Goal: Task Accomplishment & Management: Manage account settings

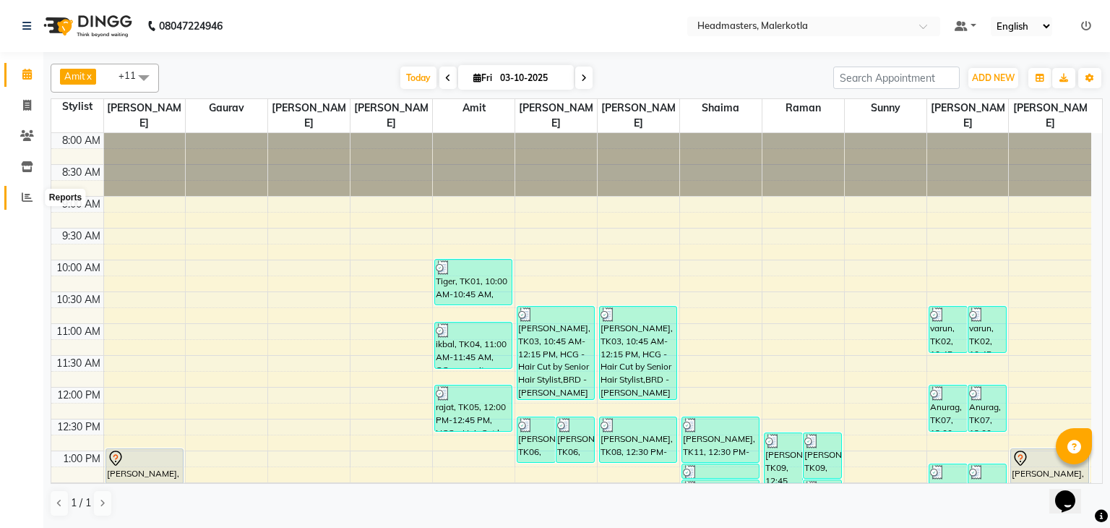
click at [26, 198] on icon at bounding box center [27, 197] width 11 height 11
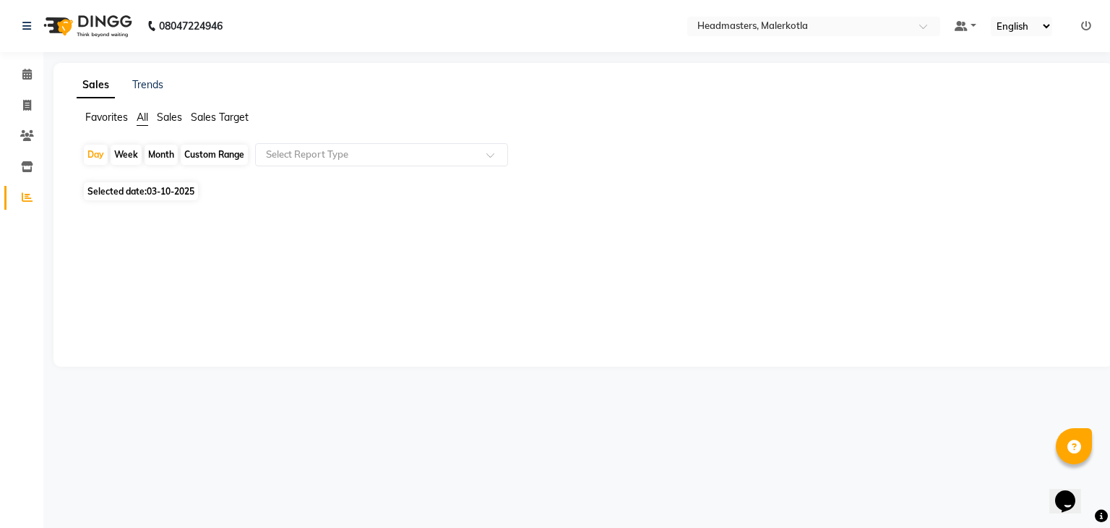
click at [171, 189] on span "03-10-2025" at bounding box center [171, 191] width 48 height 11
select select "10"
select select "2025"
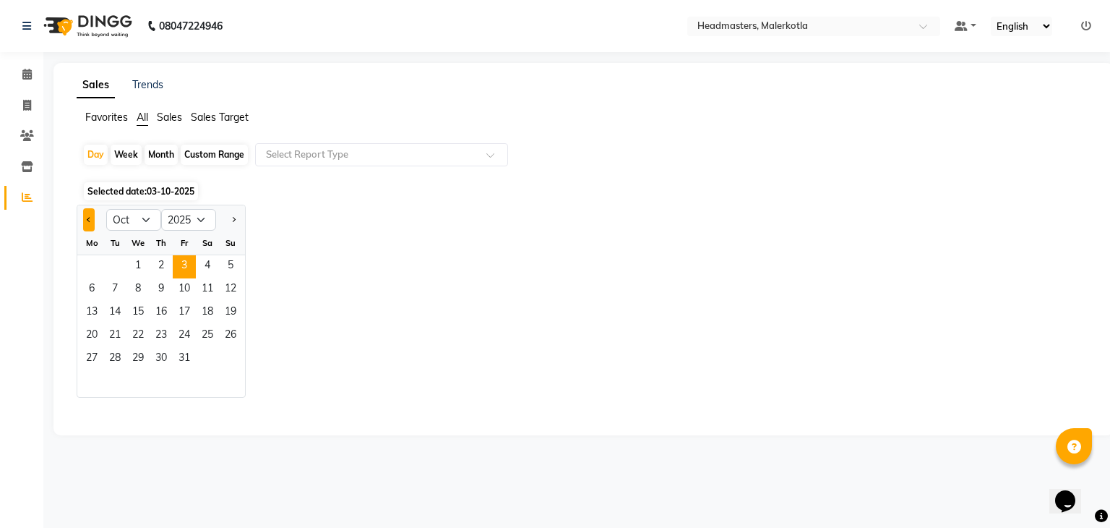
click at [92, 214] on button "Previous month" at bounding box center [89, 219] width 12 height 23
select select "9"
click at [116, 360] on span "30" at bounding box center [114, 359] width 23 height 23
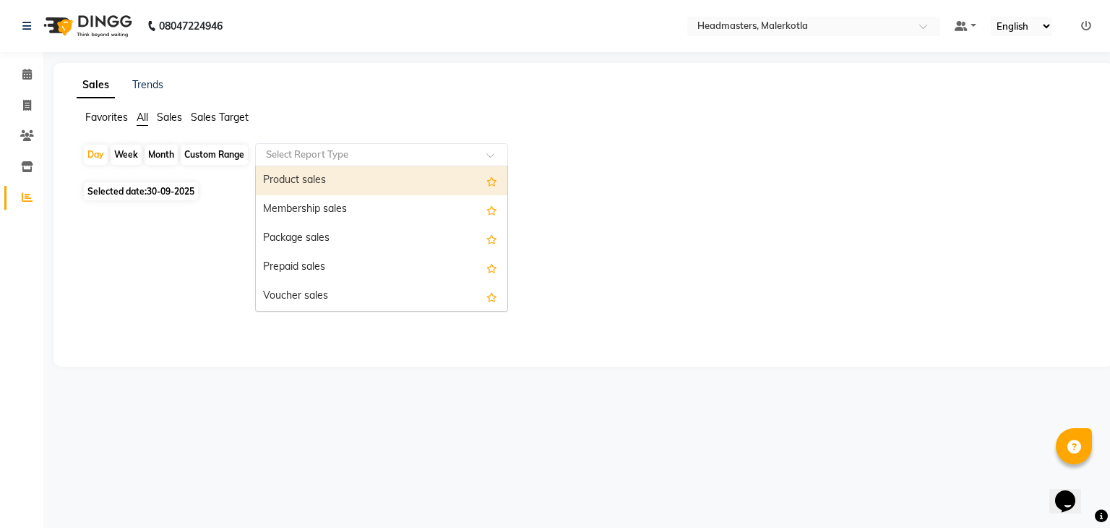
click at [340, 156] on input "text" at bounding box center [367, 154] width 208 height 14
click at [324, 181] on div "Product sales" at bounding box center [381, 180] width 251 height 29
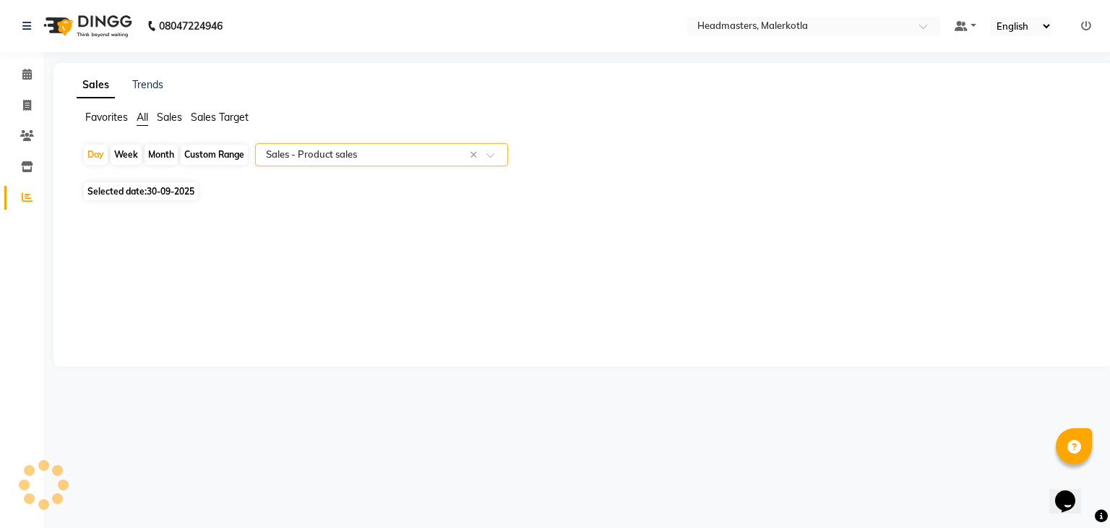
select select "csv"
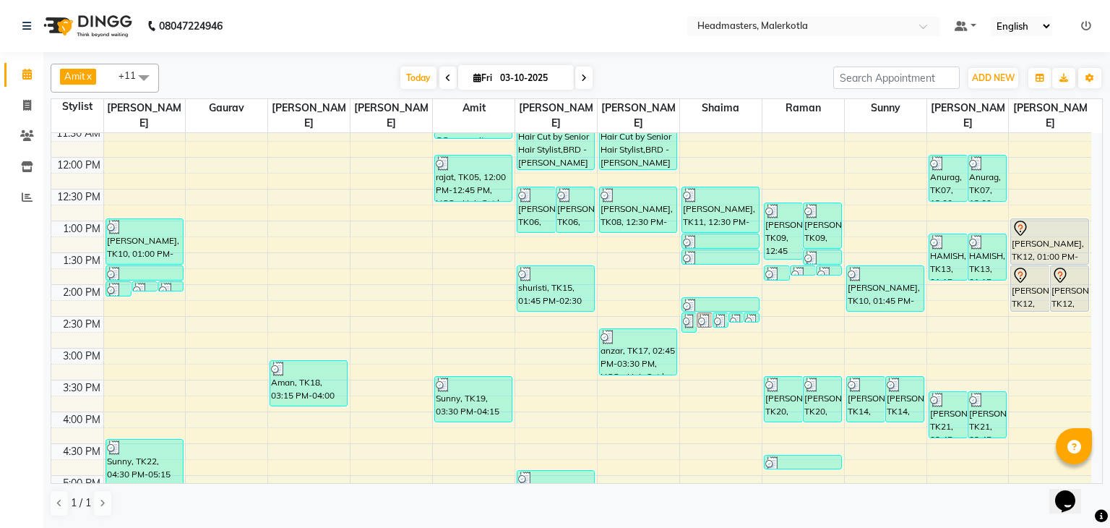
scroll to position [308, 0]
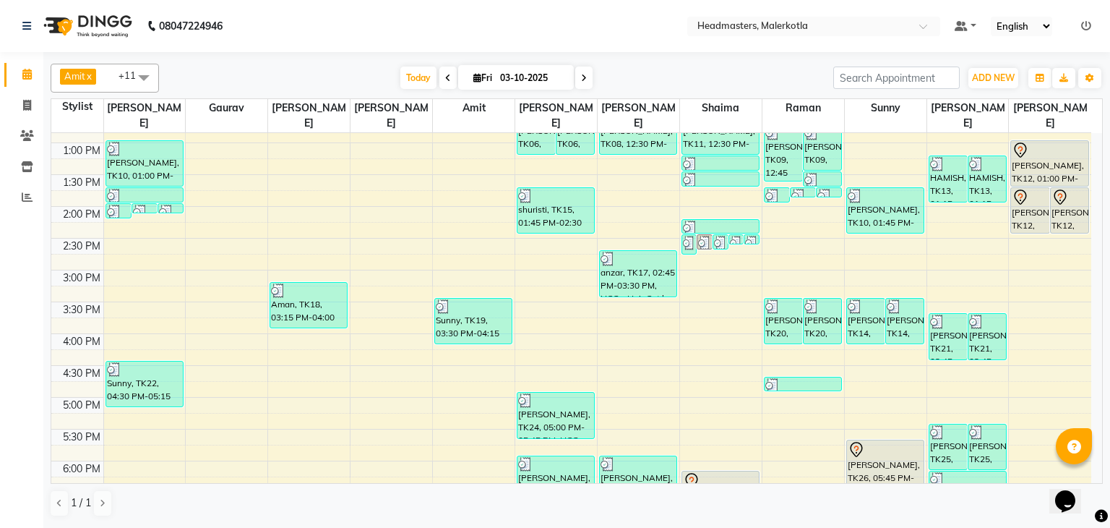
click at [445, 77] on icon at bounding box center [448, 78] width 6 height 9
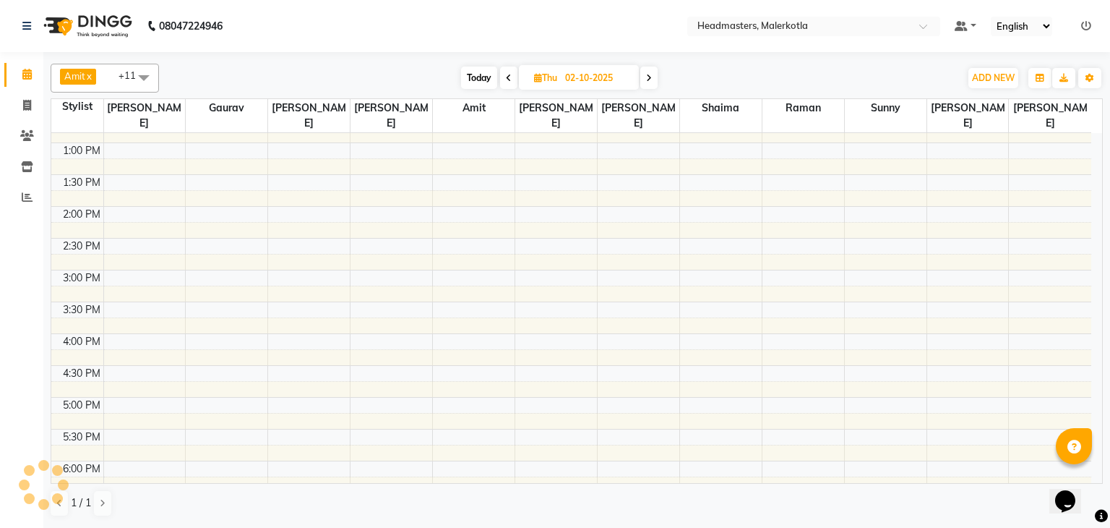
scroll to position [516, 0]
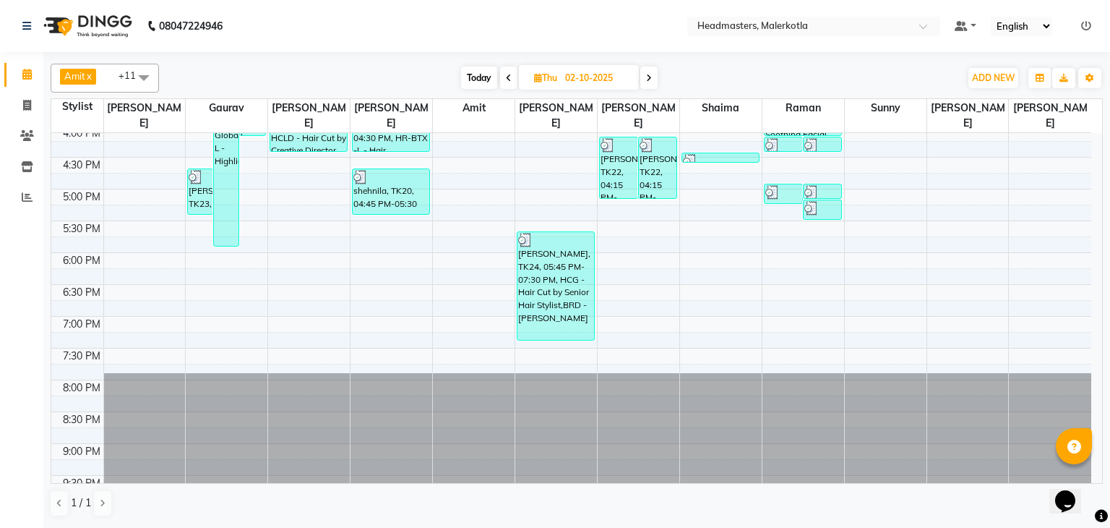
click at [509, 79] on icon at bounding box center [509, 78] width 6 height 9
type input "01-10-2025"
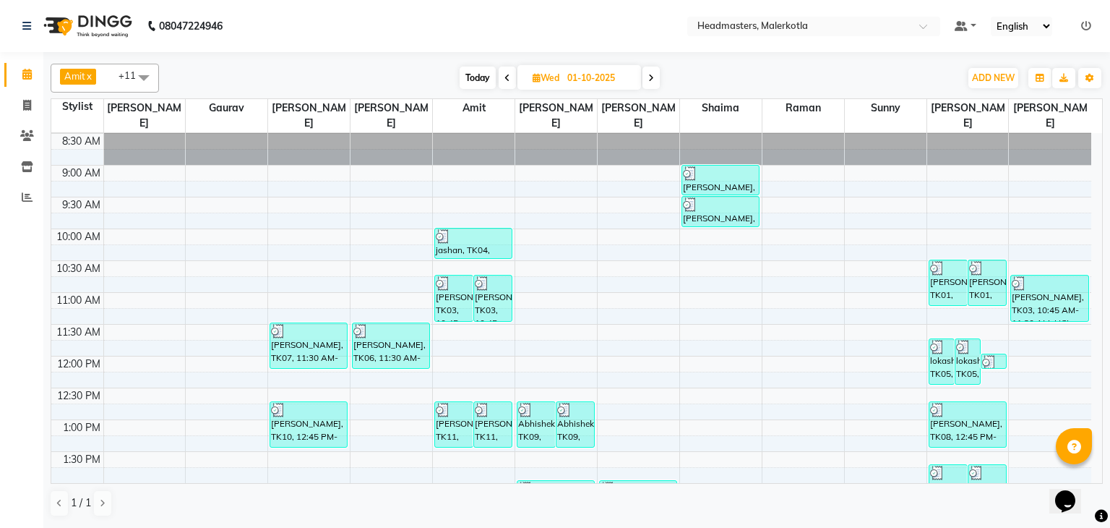
scroll to position [0, 0]
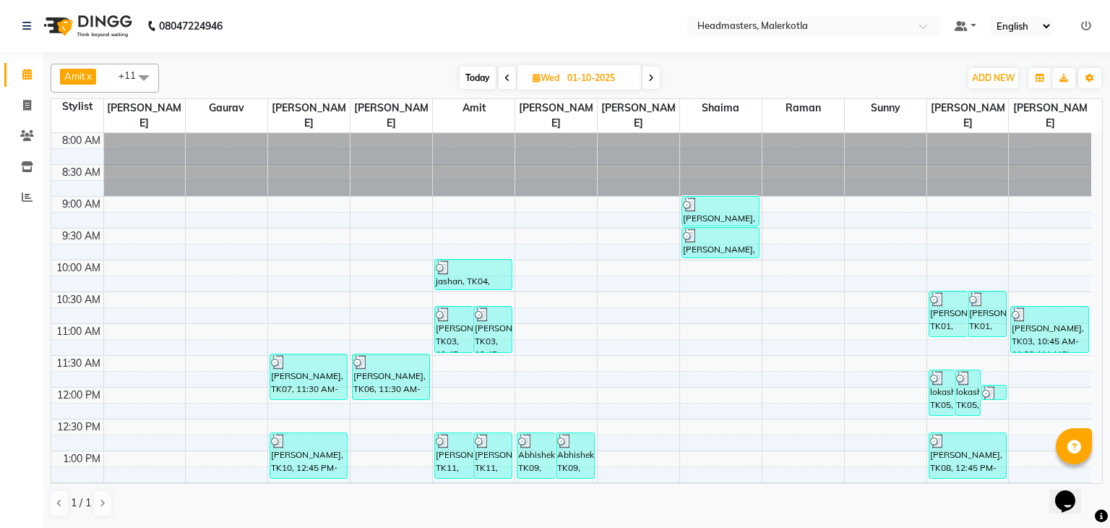
click at [142, 76] on span at bounding box center [143, 77] width 29 height 27
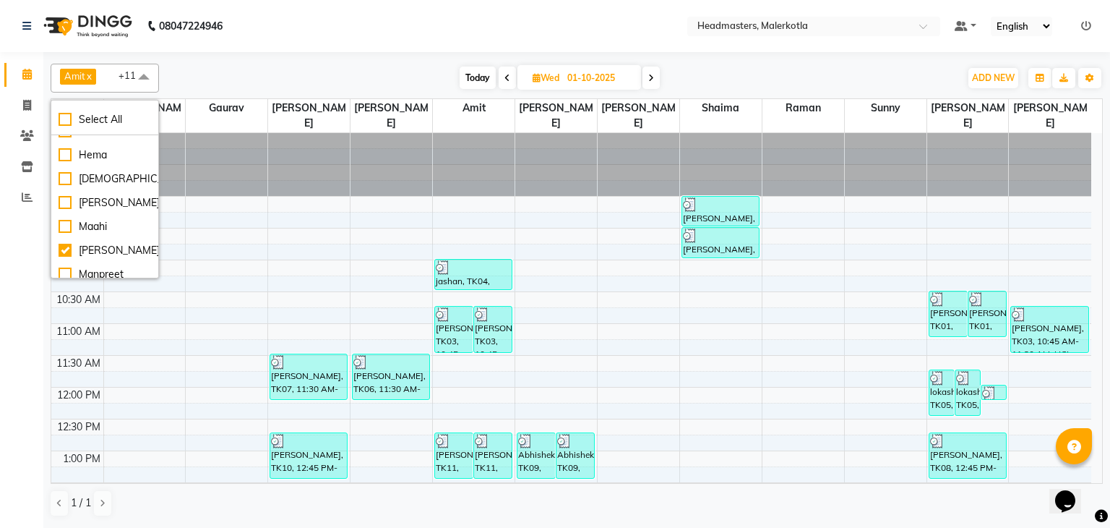
scroll to position [267, 0]
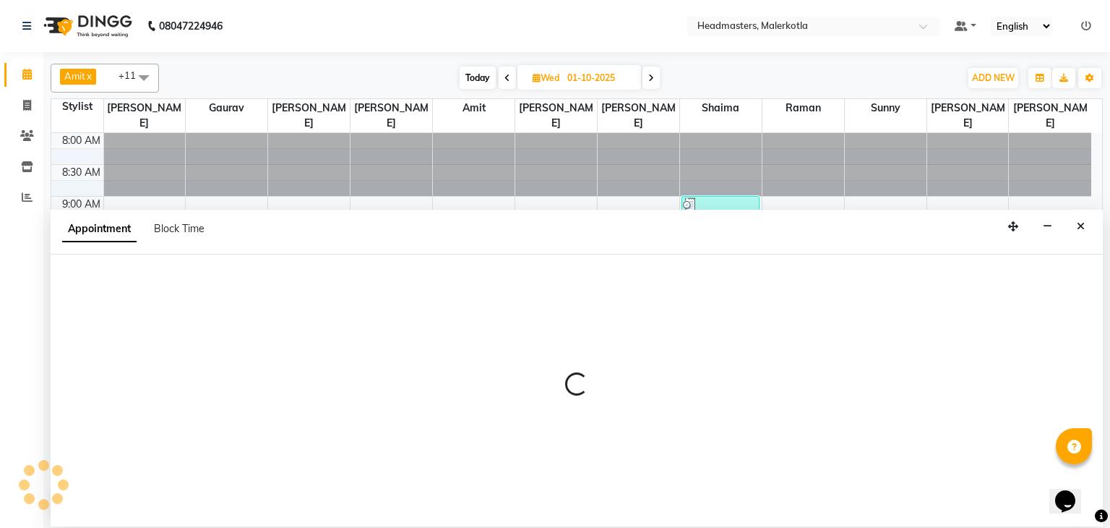
select select "63918"
select select "555"
select select "tentative"
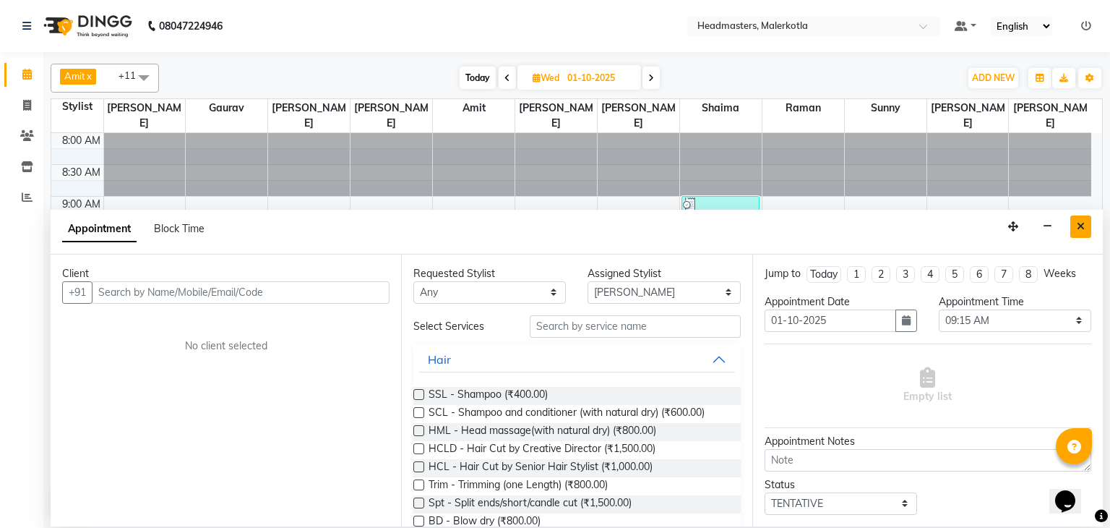
click at [1079, 218] on button "Close" at bounding box center [1080, 226] width 21 height 22
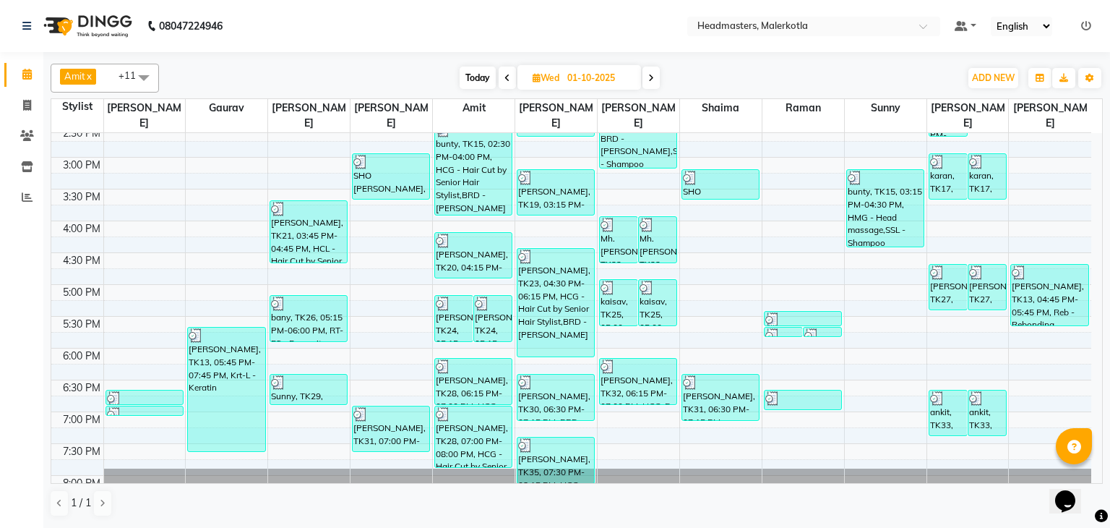
scroll to position [437, 0]
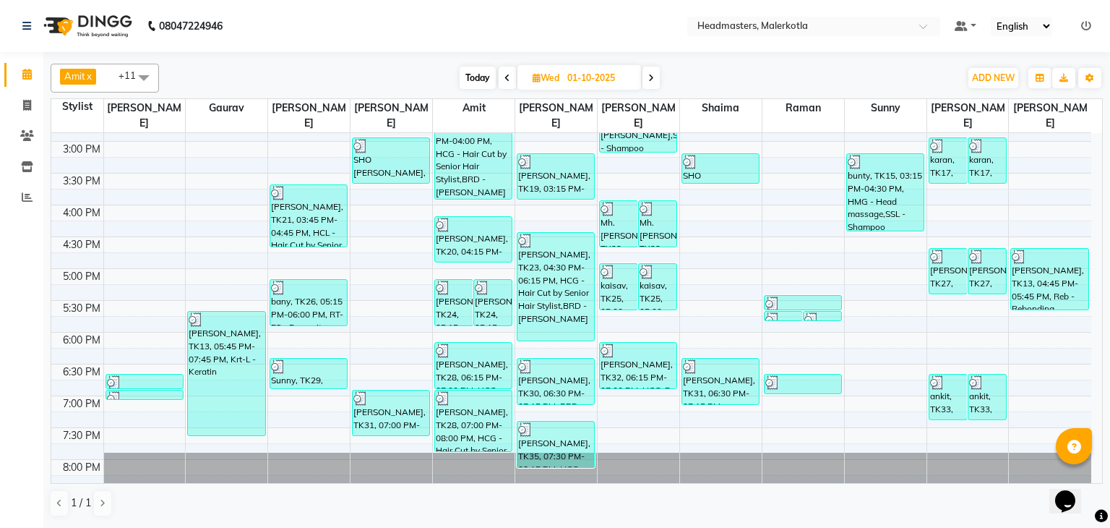
click at [143, 74] on span at bounding box center [143, 77] width 29 height 27
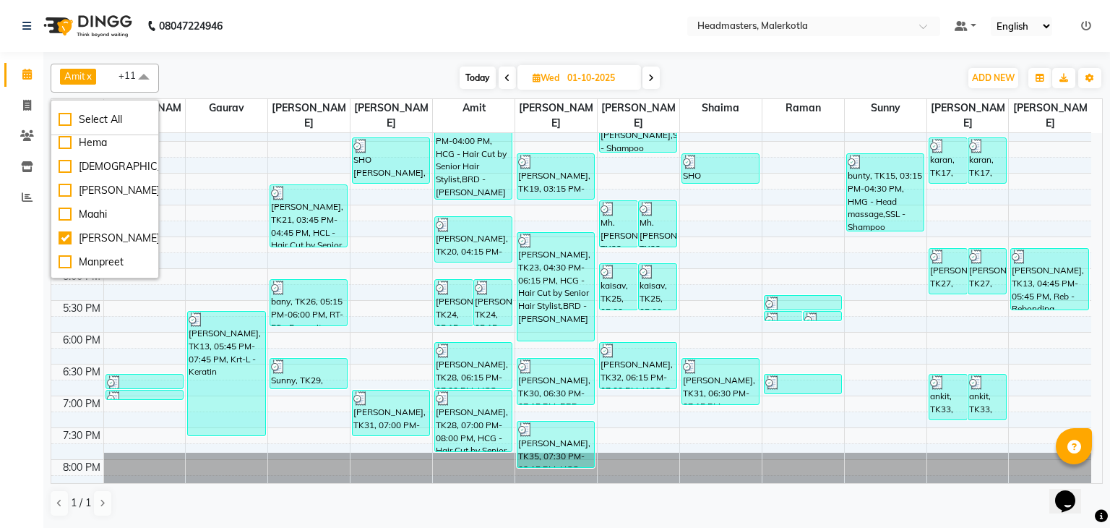
click at [149, 70] on span at bounding box center [143, 77] width 29 height 27
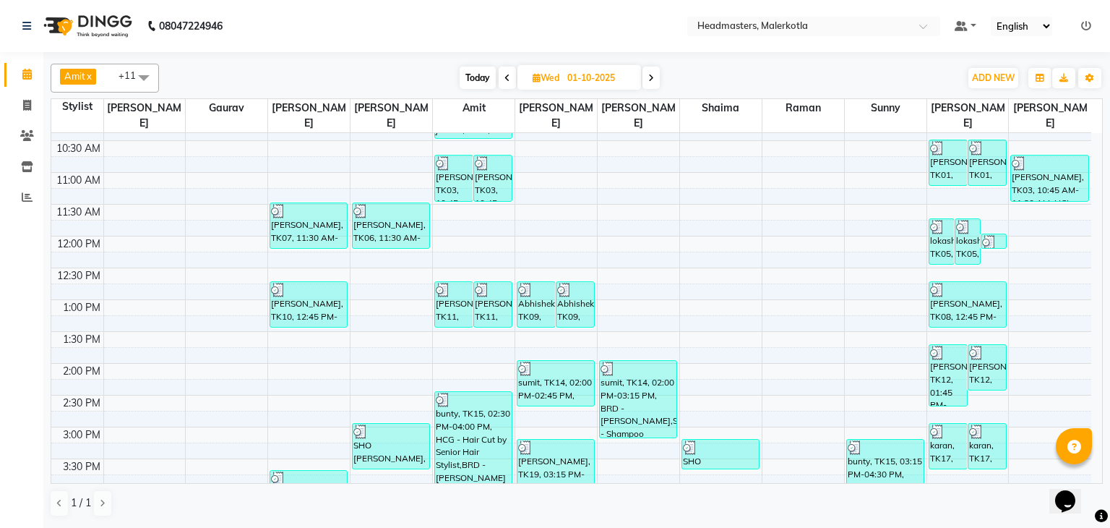
scroll to position [153, 0]
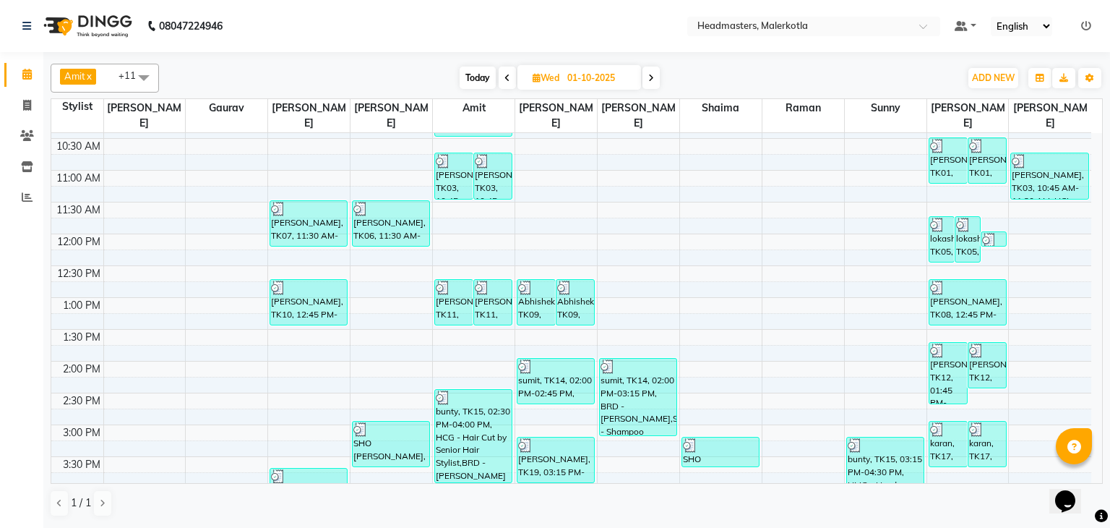
click at [652, 74] on icon at bounding box center [651, 78] width 6 height 9
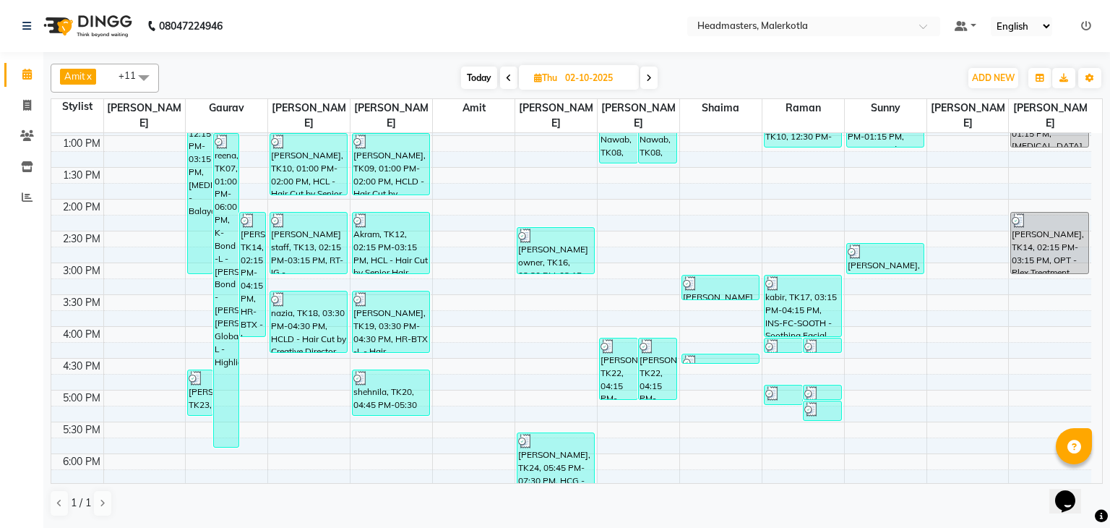
scroll to position [341, 0]
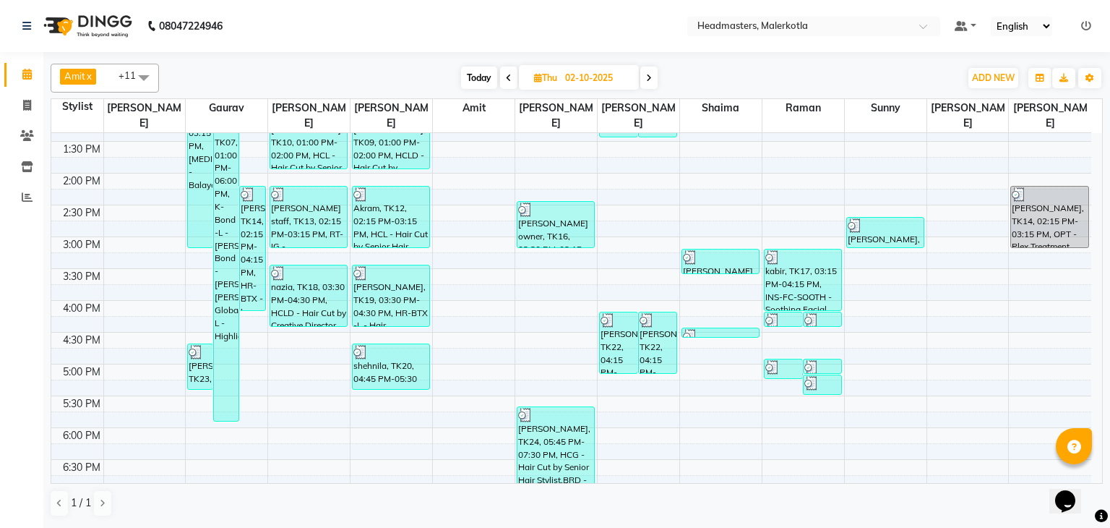
click at [509, 74] on icon at bounding box center [509, 78] width 6 height 9
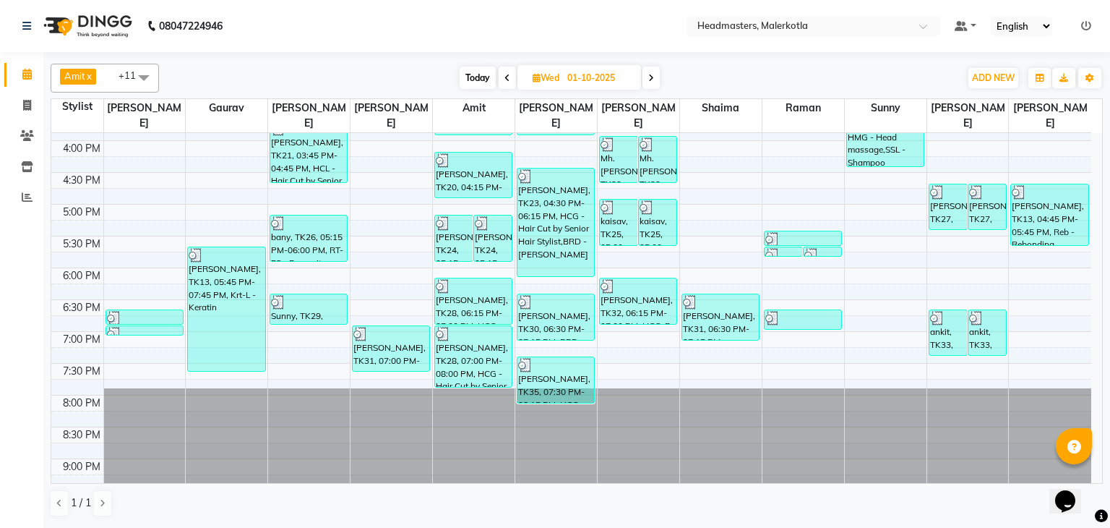
scroll to position [510, 0]
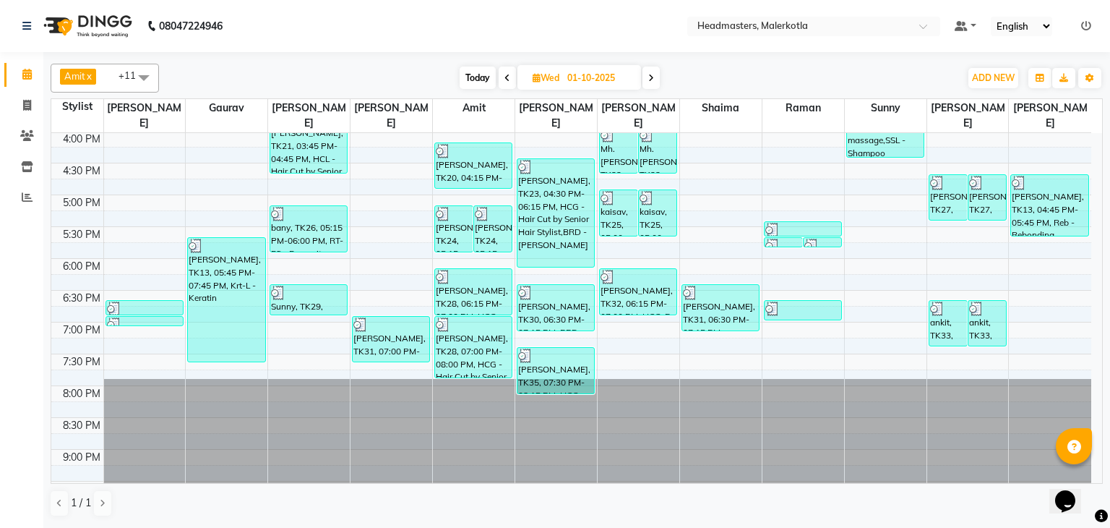
click at [650, 84] on span at bounding box center [650, 77] width 17 height 22
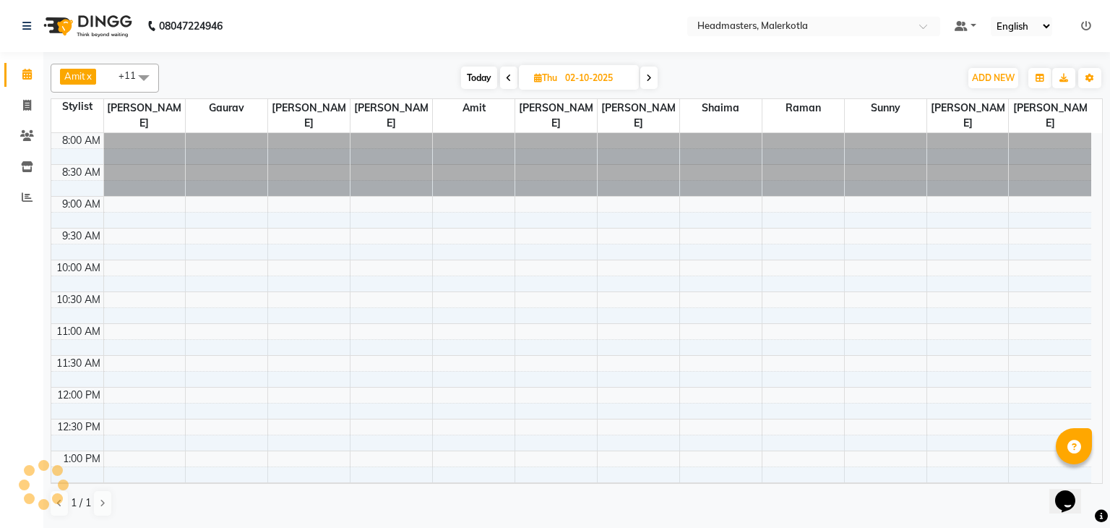
scroll to position [516, 0]
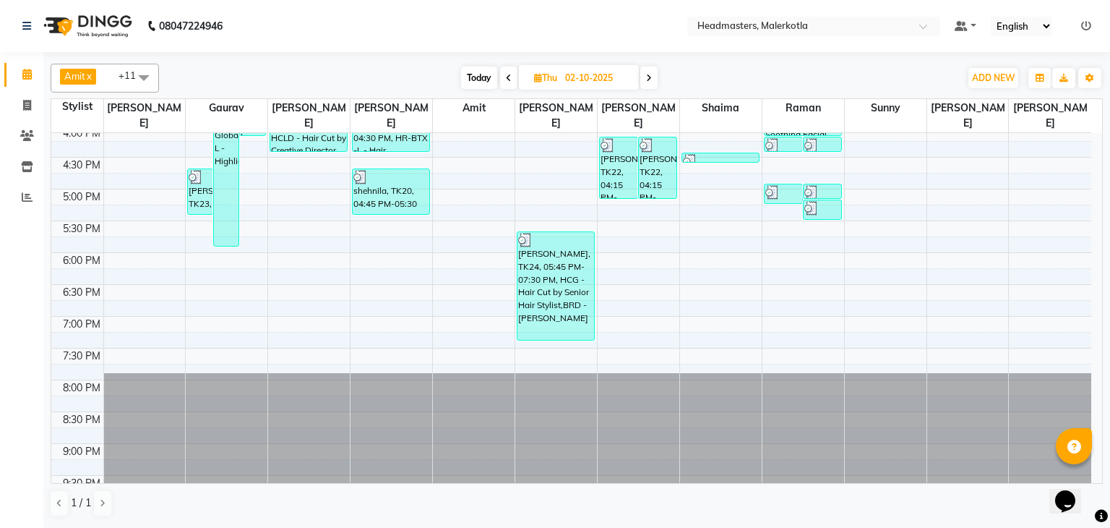
click at [504, 75] on span at bounding box center [508, 77] width 17 height 22
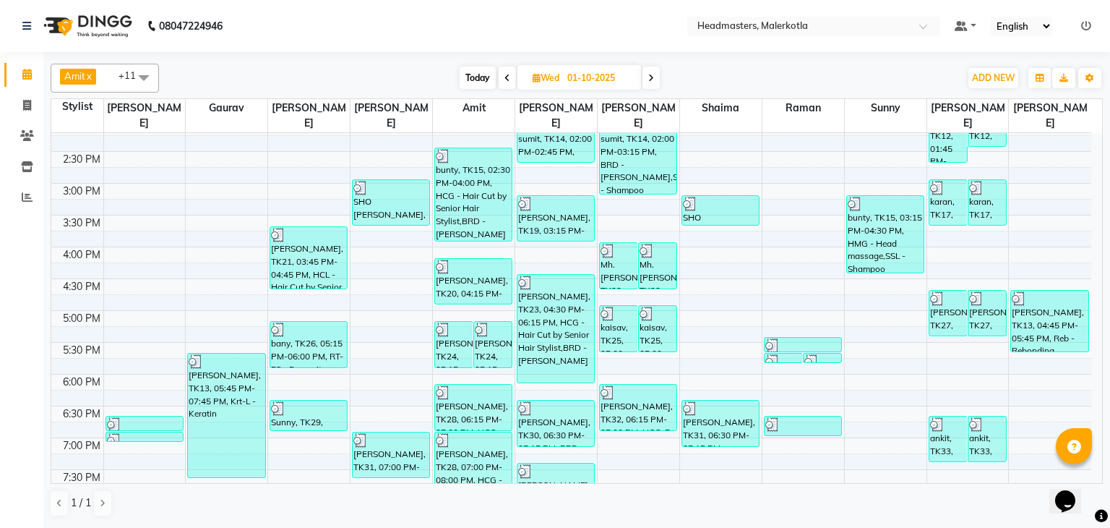
scroll to position [421, 0]
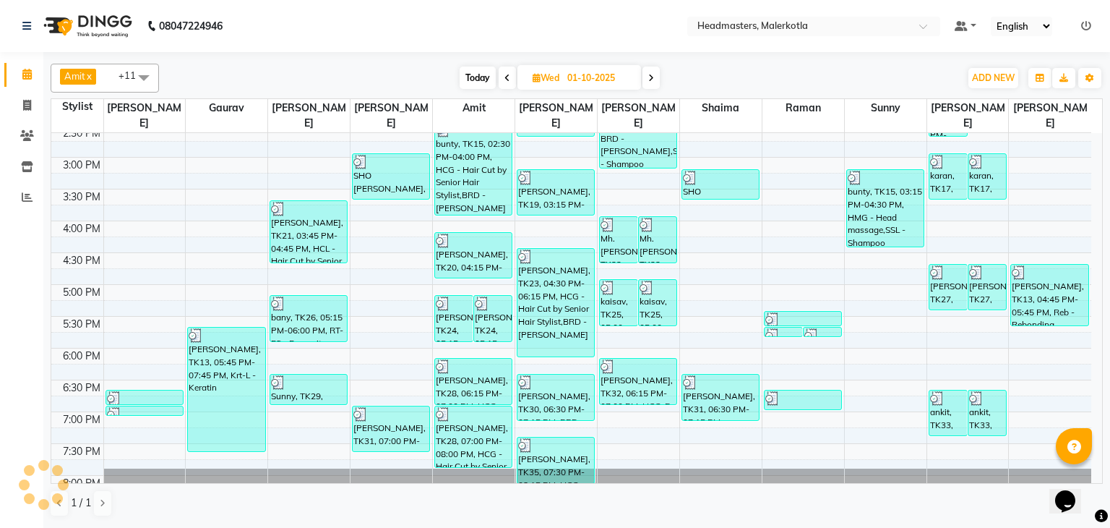
click at [650, 80] on icon at bounding box center [651, 78] width 6 height 9
type input "02-10-2025"
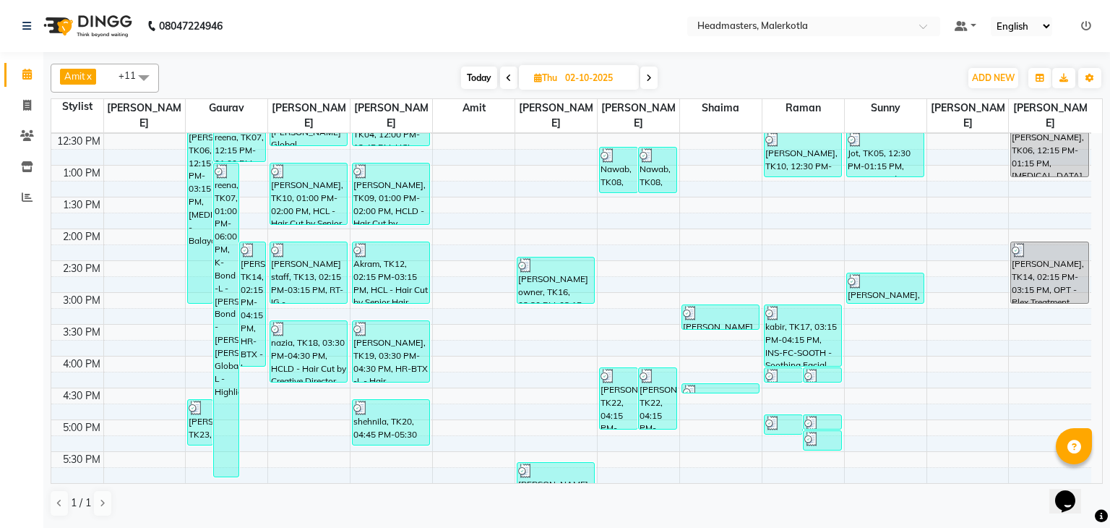
scroll to position [270, 0]
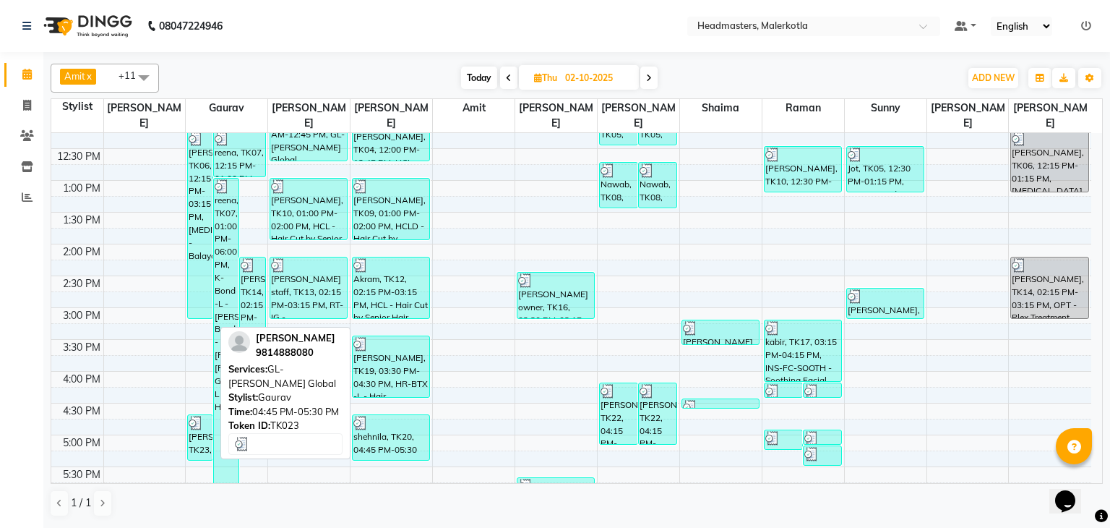
click at [197, 429] on div "jakhnu saini, TK23, 04:45 PM-05:30 PM, GL-igora - Igora Global" at bounding box center [200, 437] width 25 height 45
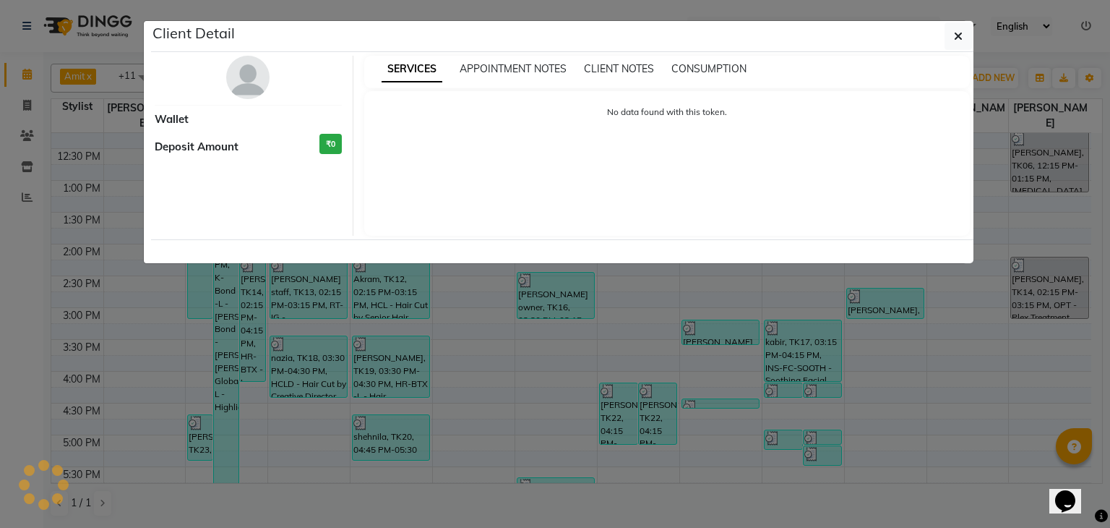
select select "3"
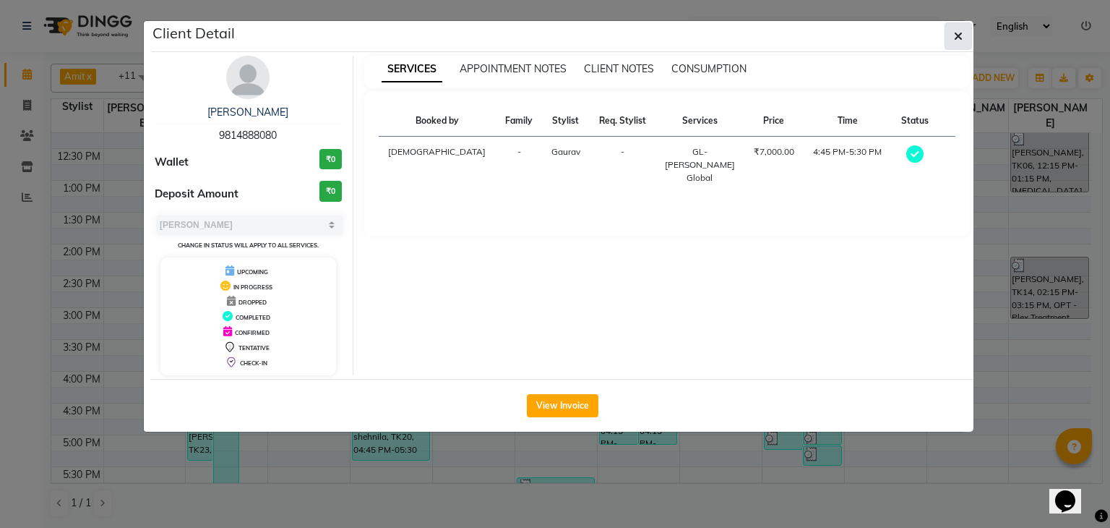
click at [963, 33] on icon "button" at bounding box center [958, 36] width 9 height 12
